Goal: Information Seeking & Learning: Learn about a topic

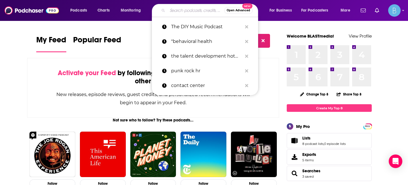
click at [189, 12] on input "Search podcasts, credits, & more..." at bounding box center [195, 10] width 57 height 9
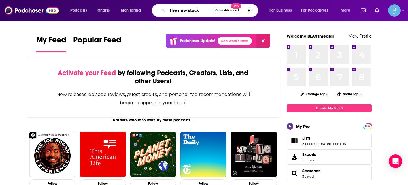
type input "the new stack"
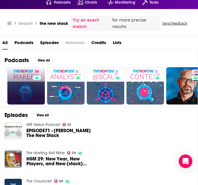
scroll to position [22, 0]
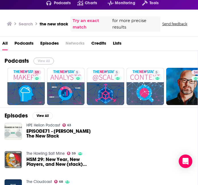
click at [40, 59] on button "View All" at bounding box center [43, 61] width 20 height 7
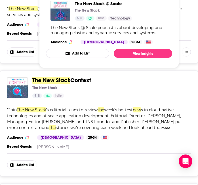
scroll to position [375, 0]
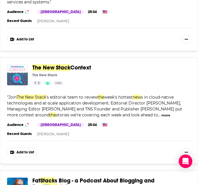
click at [97, 87] on div "The New Stack Context The New Stack 5 Idle Categories Technology Add to List " …" at bounding box center [99, 111] width 198 height 106
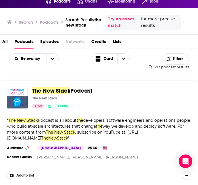
scroll to position [0, 0]
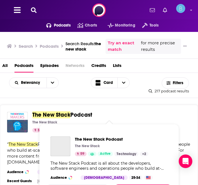
click at [77, 114] on span "Podcast" at bounding box center [81, 115] width 22 height 7
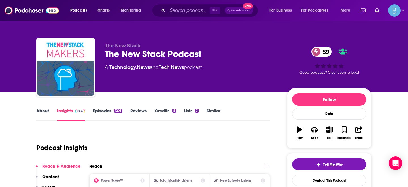
click at [94, 111] on link "Episodes 1205" at bounding box center [107, 114] width 29 height 13
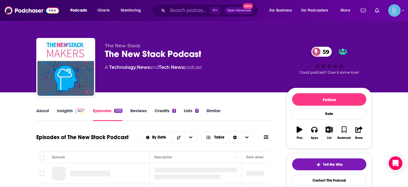
click at [70, 112] on link "Insights" at bounding box center [71, 114] width 28 height 13
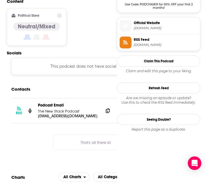
scroll to position [482, 0]
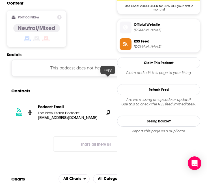
click at [107, 110] on icon at bounding box center [108, 112] width 4 height 5
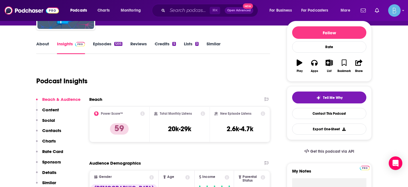
scroll to position [67, 0]
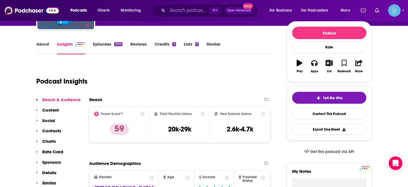
click at [44, 46] on link "About" at bounding box center [42, 47] width 13 height 13
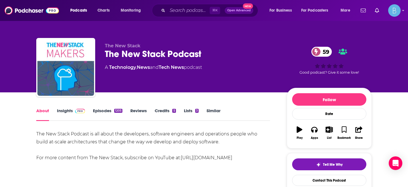
scroll to position [24, 0]
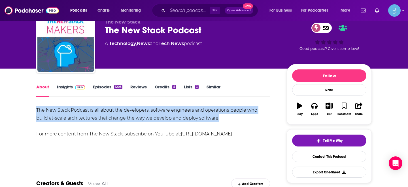
drag, startPoint x: 218, startPoint y: 119, endPoint x: 32, endPoint y: 112, distance: 185.9
copy div "The New Stack Podcast is all about the developers, software engineers and opera…"
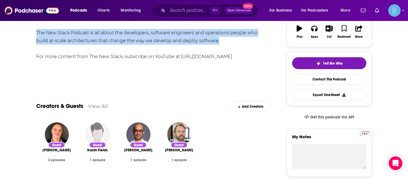
scroll to position [149, 0]
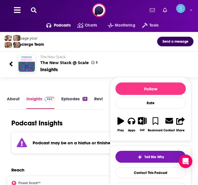
click at [91, 126] on div "Podcast Insights" at bounding box center [52, 123] width 91 height 8
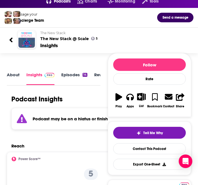
scroll to position [23, 0]
